Goal: Task Accomplishment & Management: Use online tool/utility

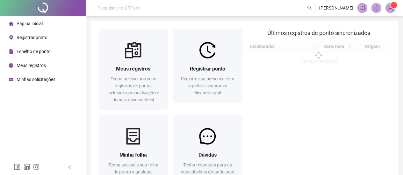
click at [38, 36] on span "Registrar ponto" at bounding box center [32, 37] width 31 height 5
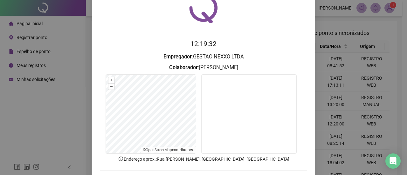
scroll to position [59, 0]
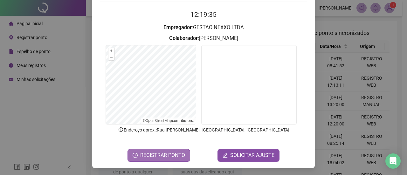
click at [143, 154] on span "REGISTRAR PONTO" at bounding box center [162, 156] width 45 height 8
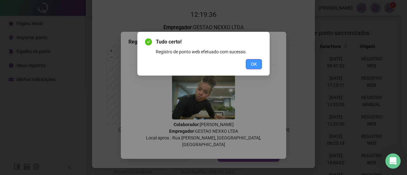
click at [249, 66] on button "OK" at bounding box center [254, 64] width 16 height 10
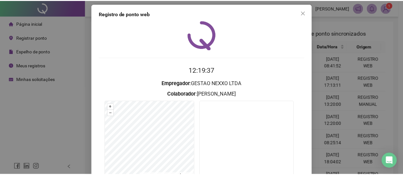
scroll to position [0, 0]
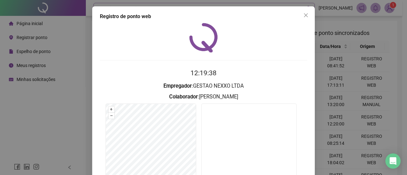
drag, startPoint x: 303, startPoint y: 15, endPoint x: 307, endPoint y: 11, distance: 6.3
click at [304, 15] on icon "close" at bounding box center [306, 15] width 4 height 4
